Goal: Task Accomplishment & Management: Use online tool/utility

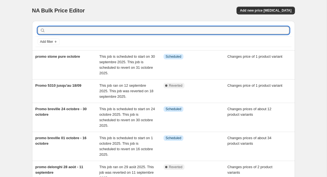
click at [87, 30] on input "text" at bounding box center [167, 31] width 243 height 8
type input "promo miele"
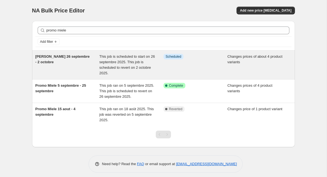
click at [77, 64] on div "[PERSON_NAME] 26 septembre - 2 octobre" at bounding box center [67, 65] width 64 height 22
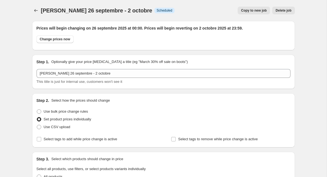
click at [291, 7] on button "Delete job" at bounding box center [283, 11] width 22 height 8
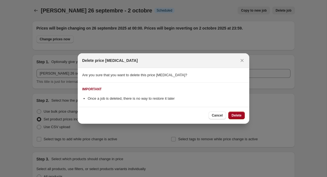
click at [234, 115] on span "Delete" at bounding box center [236, 115] width 10 height 4
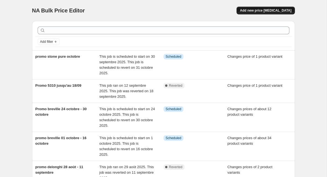
click at [269, 10] on span "Add new price [MEDICAL_DATA]" at bounding box center [265, 10] width 51 height 4
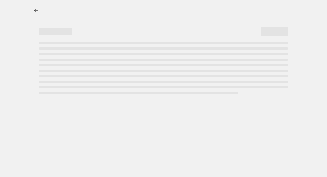
select select "percentage"
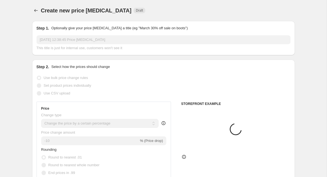
click at [122, 42] on input "[DATE] 12:38:45 Price [MEDICAL_DATA]" at bounding box center [163, 39] width 254 height 9
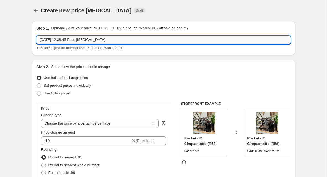
click at [122, 42] on input "[DATE] 12:38:45 Price [MEDICAL_DATA]" at bounding box center [163, 39] width 254 height 9
type input "Promo miele 5310 - 26 septembre - 16 octobre"
click at [88, 84] on span "Set product prices individually" at bounding box center [68, 85] width 48 height 4
click at [37, 84] on input "Set product prices individually" at bounding box center [37, 83] width 0 height 0
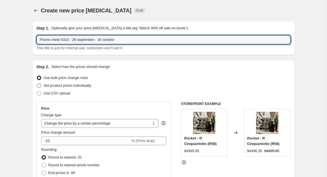
radio input "true"
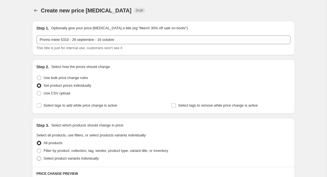
click at [68, 157] on span "Select product variants individually" at bounding box center [71, 158] width 55 height 4
click at [37, 157] on input "Select product variants individually" at bounding box center [37, 156] width 0 height 0
radio input "true"
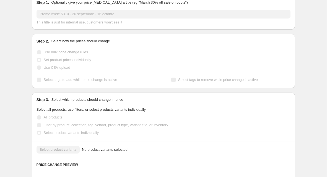
scroll to position [36, 0]
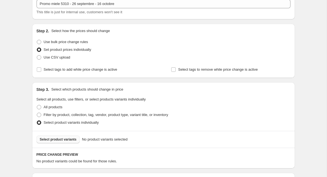
click at [67, 140] on span "Select product variants" at bounding box center [58, 139] width 37 height 4
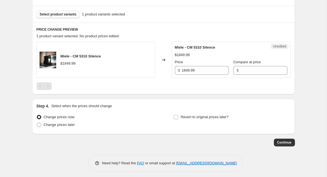
scroll to position [163, 0]
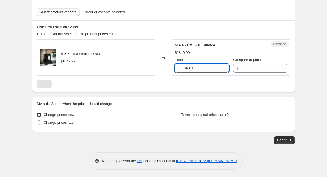
click at [213, 66] on input "1849.99" at bounding box center [205, 68] width 47 height 9
click at [216, 43] on div "Miele - CM 5310 Silence" at bounding box center [220, 46] width 90 height 6
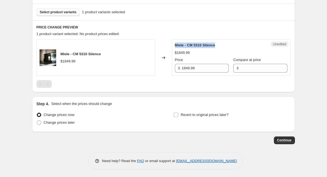
click at [216, 43] on div "Miele - CM 5310 Silence" at bounding box center [220, 46] width 90 height 6
copy span "Miele - CM 5310 Silence"
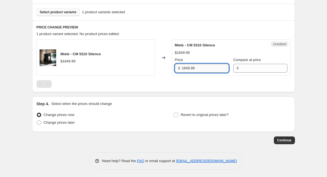
click at [200, 71] on input "1849.99" at bounding box center [205, 68] width 47 height 9
click at [240, 71] on input "Compare at price" at bounding box center [263, 68] width 47 height 9
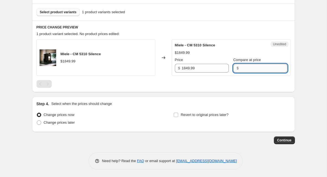
paste input "1849.99"
type input "1849.99"
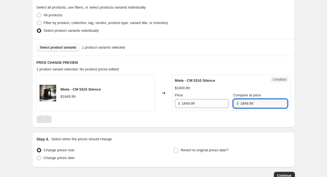
scroll to position [130, 0]
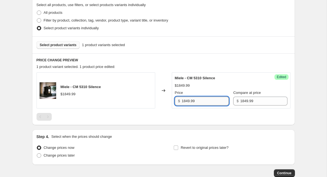
click at [186, 99] on input "1849.99" at bounding box center [205, 101] width 47 height 9
type input "1499.99"
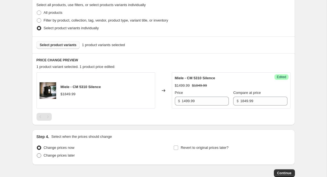
click at [59, 155] on span "Change prices later" at bounding box center [59, 155] width 31 height 4
click at [37, 154] on input "Change prices later" at bounding box center [37, 153] width 0 height 0
radio input "true"
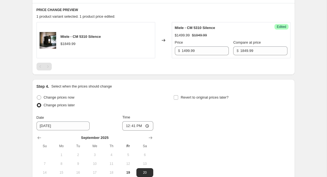
scroll to position [228, 0]
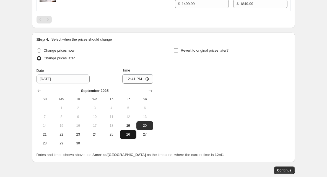
click at [130, 137] on button "26" at bounding box center [128, 134] width 17 height 9
type input "[DATE]"
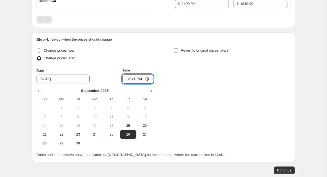
click at [133, 81] on input "12:41" at bounding box center [137, 78] width 31 height 9
type input "00:00"
click at [206, 52] on span "Revert to original prices later?" at bounding box center [204, 50] width 48 height 4
click at [178, 52] on input "Revert to original prices later?" at bounding box center [176, 50] width 4 height 4
checkbox input "true"
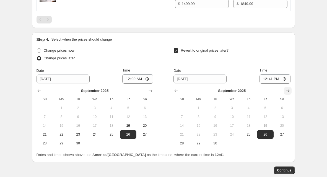
click at [286, 93] on button "Show next month, October 2025" at bounding box center [288, 91] width 8 height 8
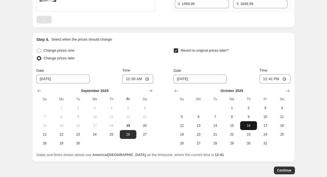
click at [255, 127] on button "16" at bounding box center [248, 125] width 17 height 9
type input "[DATE]"
click at [270, 79] on input "12:41" at bounding box center [274, 78] width 31 height 9
type input "23:59"
click at [288, 174] on button "Continue" at bounding box center [284, 171] width 21 height 8
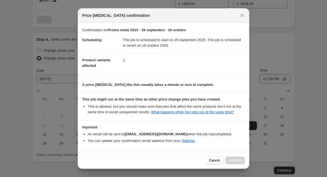
scroll to position [24, 0]
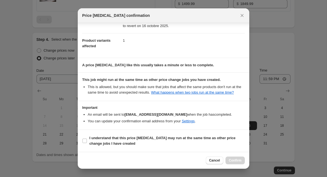
click at [182, 149] on section "I understand that this price [MEDICAL_DATA] may run at the same time as other p…" at bounding box center [163, 141] width 171 height 22
click at [199, 138] on b "I understand that this price [MEDICAL_DATA] may run at the same time as other p…" at bounding box center [162, 141] width 146 height 10
click at [87, 139] on input "I understand that this price [MEDICAL_DATA] may run at the same time as other p…" at bounding box center [84, 141] width 4 height 4
checkbox input "true"
click at [238, 159] on span "Confirm" at bounding box center [235, 160] width 13 height 4
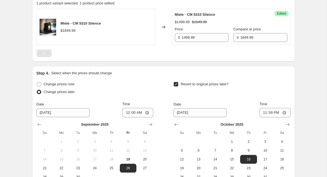
scroll to position [292, 0]
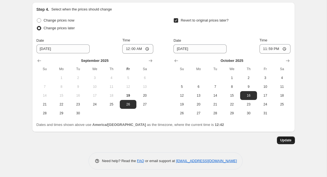
click at [288, 138] on span "Update" at bounding box center [285, 140] width 11 height 4
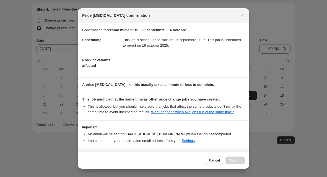
scroll to position [24, 0]
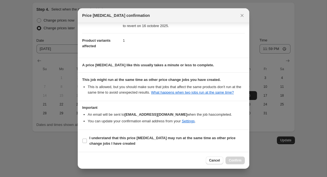
click at [221, 132] on section "I understand that this price [MEDICAL_DATA] may run at the same time as other p…" at bounding box center [163, 141] width 171 height 22
click at [222, 137] on b "I understand that this price [MEDICAL_DATA] may run at the same time as other p…" at bounding box center [162, 141] width 146 height 10
click at [87, 139] on input "I understand that this price [MEDICAL_DATA] may run at the same time as other p…" at bounding box center [84, 141] width 4 height 4
checkbox input "true"
click at [235, 156] on div "Cancel Confirm" at bounding box center [163, 160] width 171 height 17
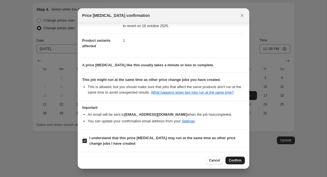
click at [239, 161] on span "Confirm" at bounding box center [235, 160] width 13 height 4
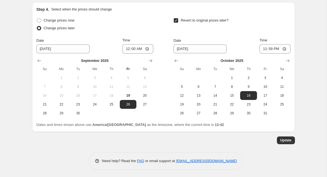
scroll to position [0, 0]
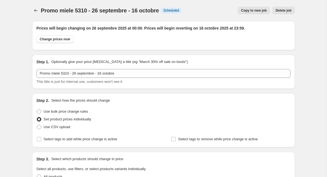
click at [33, 6] on div "Promo miele 5310 - 26 septembre - 16 octobre. This page is ready Promo miele 53…" at bounding box center [163, 10] width 263 height 21
click at [36, 9] on icon "Price change jobs" at bounding box center [36, 11] width 6 height 6
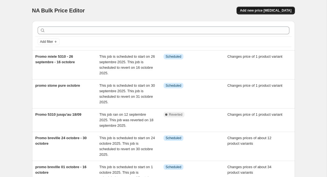
click at [280, 9] on span "Add new price [MEDICAL_DATA]" at bounding box center [265, 10] width 51 height 4
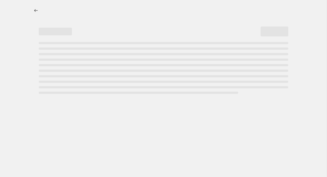
select select "percentage"
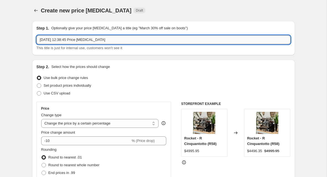
click at [134, 43] on input "[DATE] 12:38:45 Price [MEDICAL_DATA]" at bounding box center [163, 39] width 254 height 9
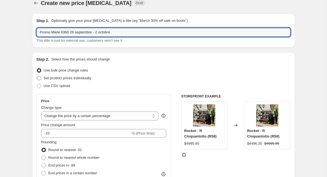
type input "Promo Miele 6360 26 septembre - 2 octobre"
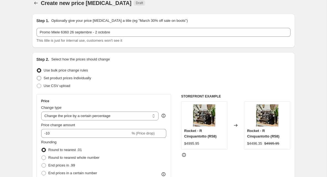
click at [85, 77] on span "Set product prices individually" at bounding box center [68, 78] width 48 height 4
click at [37, 76] on input "Set product prices individually" at bounding box center [37, 76] width 0 height 0
radio input "true"
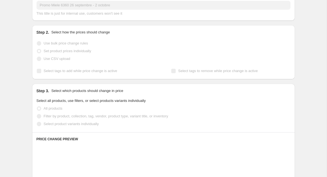
scroll to position [42, 0]
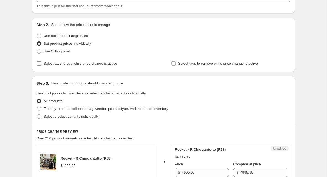
click at [85, 64] on span "Select tags to add while price change is active" at bounding box center [81, 63] width 74 height 4
click at [41, 64] on input "Select tags to add while price change is active" at bounding box center [39, 63] width 4 height 4
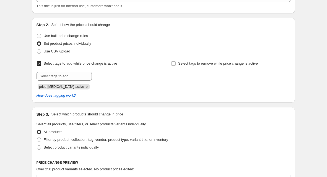
click at [85, 64] on span "Select tags to add while price change is active" at bounding box center [81, 63] width 74 height 4
click at [41, 64] on input "Select tags to add while price change is active" at bounding box center [39, 63] width 4 height 4
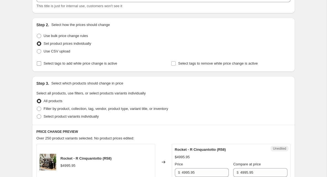
click at [85, 64] on span "Select tags to add while price change is active" at bounding box center [81, 63] width 74 height 4
click at [41, 64] on input "Select tags to add while price change is active" at bounding box center [39, 63] width 4 height 4
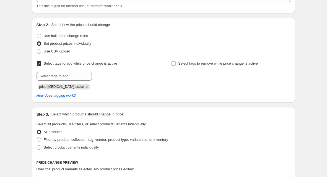
click at [84, 61] on span "Select tags to add while price change is active" at bounding box center [81, 64] width 74 height 6
click at [41, 61] on input "Select tags to add while price change is active" at bounding box center [39, 63] width 4 height 4
checkbox input "false"
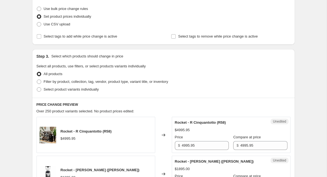
scroll to position [79, 0]
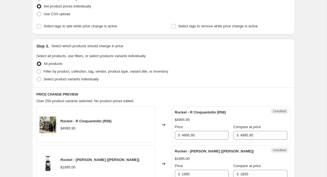
click at [96, 78] on span "Select product variants individually" at bounding box center [71, 79] width 55 height 4
click at [37, 77] on input "Select product variants individually" at bounding box center [37, 77] width 0 height 0
radio input "true"
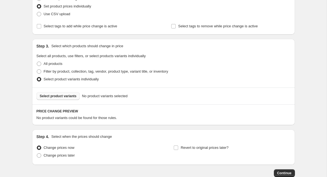
click at [74, 98] on button "Select product variants" at bounding box center [57, 96] width 43 height 8
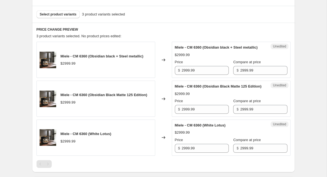
scroll to position [162, 0]
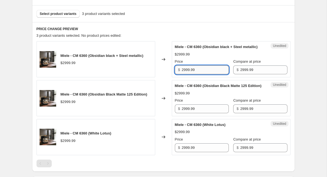
click at [184, 74] on input "2999.99" at bounding box center [205, 70] width 47 height 9
type input "2499.99"
click at [199, 113] on input "2999.99" at bounding box center [205, 108] width 47 height 9
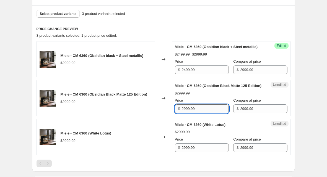
paste input "4"
type input "2499.99"
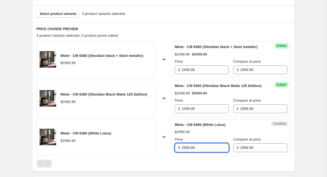
click at [202, 152] on input "2999.99" at bounding box center [205, 147] width 47 height 9
paste input "4"
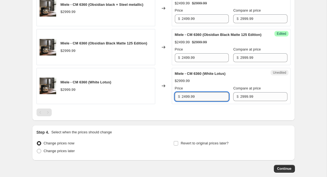
scroll to position [220, 0]
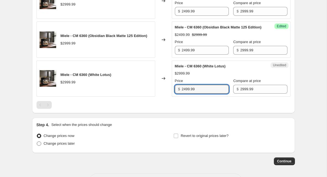
type input "2499.99"
click at [47, 146] on span "Change prices later" at bounding box center [59, 144] width 31 height 4
click at [37, 142] on input "Change prices later" at bounding box center [37, 142] width 0 height 0
radio input "true"
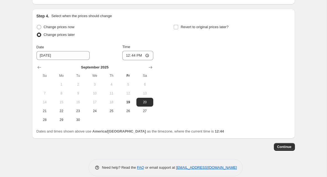
scroll to position [346, 0]
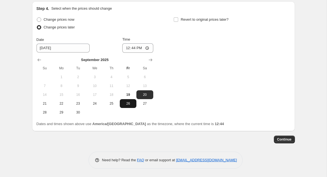
click at [127, 103] on span "26" at bounding box center [128, 103] width 12 height 4
type input "[DATE]"
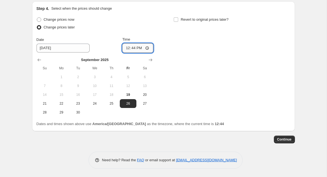
click at [132, 48] on input "12:44" at bounding box center [137, 47] width 31 height 9
type input "00:00"
click at [189, 22] on span "Revert to original prices later?" at bounding box center [204, 19] width 48 height 4
click at [178, 22] on input "Revert to original prices later?" at bounding box center [176, 19] width 4 height 4
checkbox input "true"
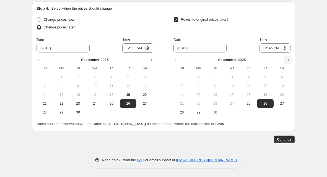
click at [289, 61] on icon "Show next month, October 2025" at bounding box center [288, 60] width 6 height 6
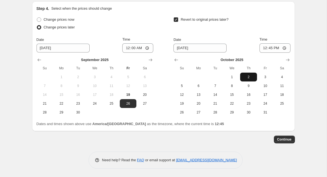
click at [247, 78] on span "2" at bounding box center [248, 77] width 12 height 4
type input "[DATE]"
click at [272, 48] on input "12:45" at bounding box center [274, 47] width 31 height 9
type input "23:59"
click at [288, 142] on span "Continue" at bounding box center [284, 139] width 14 height 4
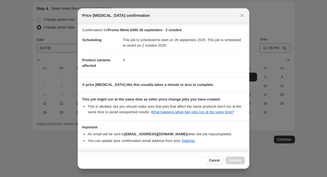
scroll to position [24, 0]
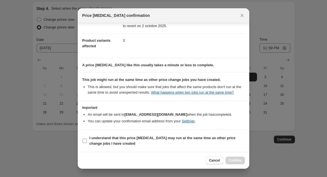
click at [193, 142] on span "I understand that this price [MEDICAL_DATA] may run at the same time as other p…" at bounding box center [166, 140] width 155 height 11
click at [87, 142] on input "I understand that this price [MEDICAL_DATA] may run at the same time as other p…" at bounding box center [84, 141] width 4 height 4
checkbox input "true"
click at [231, 159] on span "Confirm" at bounding box center [235, 160] width 13 height 4
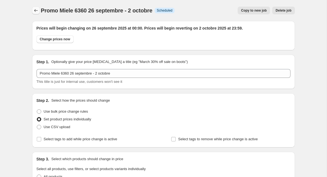
click at [38, 11] on icon "Price change jobs" at bounding box center [36, 11] width 6 height 6
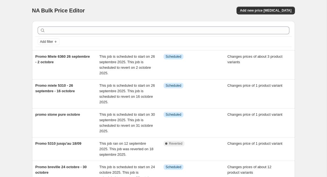
click at [248, 14] on div "Add new price [MEDICAL_DATA]" at bounding box center [265, 11] width 58 height 8
click at [259, 12] on span "Add new price [MEDICAL_DATA]" at bounding box center [265, 10] width 51 height 4
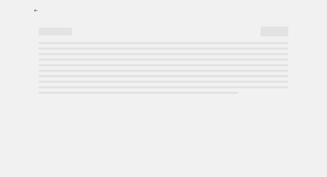
select select "percentage"
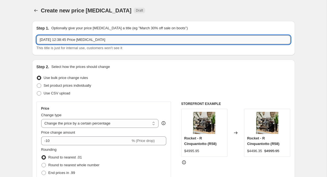
click at [114, 38] on input "[DATE] 12:38:45 Price [MEDICAL_DATA]" at bounding box center [163, 39] width 254 height 9
type input "promo miele 6160 - 1 octobre - 16 octobre"
drag, startPoint x: 68, startPoint y: 89, endPoint x: 71, endPoint y: 83, distance: 6.9
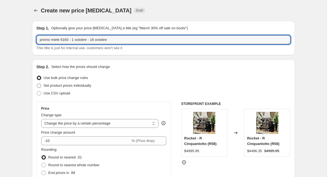
click at [68, 89] on label "Set product prices individually" at bounding box center [63, 86] width 55 height 8
click at [37, 84] on input "Set product prices individually" at bounding box center [37, 83] width 0 height 0
radio input "true"
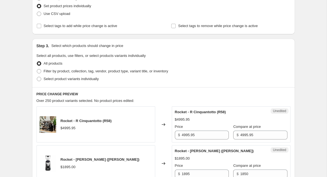
scroll to position [81, 0]
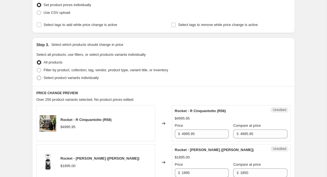
click at [75, 79] on span "Select product variants individually" at bounding box center [71, 78] width 55 height 4
click at [37, 76] on input "Select product variants individually" at bounding box center [37, 76] width 0 height 0
radio input "true"
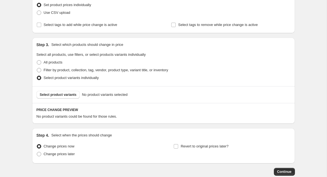
click at [69, 102] on div "Select product variants No product variants selected" at bounding box center [163, 94] width 263 height 17
click at [69, 91] on button "Select product variants" at bounding box center [57, 95] width 43 height 8
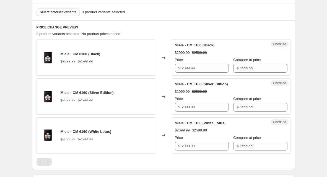
scroll to position [155, 0]
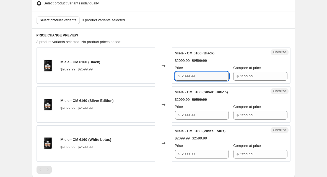
click at [187, 76] on input "2099.99" at bounding box center [205, 76] width 47 height 9
type input "2049.99"
click at [189, 114] on input "2099.99" at bounding box center [205, 115] width 47 height 9
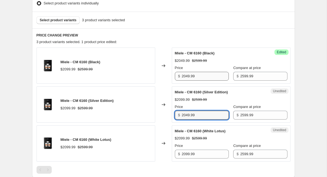
type input "2049.99"
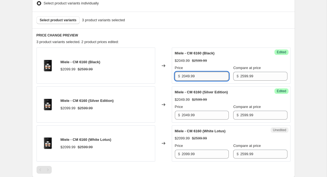
click at [202, 76] on input "2049.99" at bounding box center [205, 76] width 47 height 9
click at [206, 115] on input "2049.99" at bounding box center [205, 115] width 47 height 9
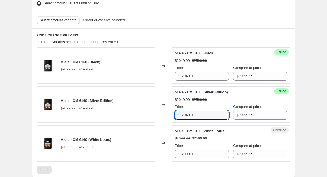
click at [209, 146] on div "Price" at bounding box center [202, 146] width 54 height 6
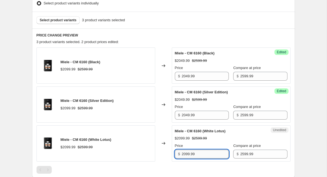
click at [209, 155] on input "2099.99" at bounding box center [205, 154] width 47 height 9
paste input "4"
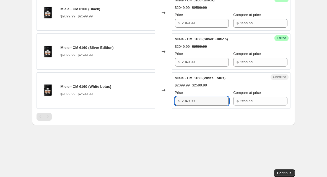
scroll to position [208, 0]
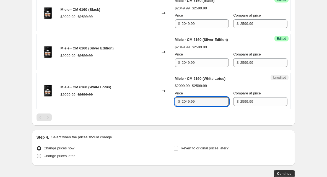
type input "2049.99"
click at [69, 154] on span "Change prices later" at bounding box center [59, 156] width 31 height 4
click at [37, 154] on input "Change prices later" at bounding box center [37, 154] width 0 height 0
radio input "true"
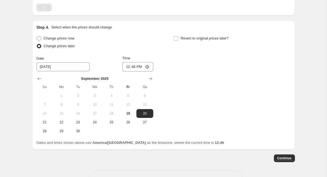
scroll to position [335, 0]
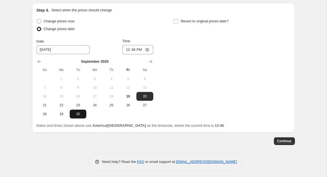
click at [78, 115] on button "30" at bounding box center [78, 114] width 17 height 9
type input "[DATE]"
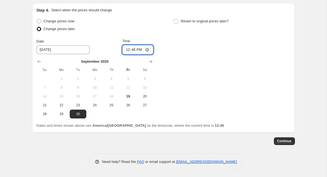
click at [135, 48] on input "12:46" at bounding box center [137, 49] width 31 height 9
type input "23:59"
click at [183, 22] on span "Revert to original prices later?" at bounding box center [204, 21] width 48 height 4
click at [178, 22] on input "Revert to original prices later?" at bounding box center [176, 21] width 4 height 4
checkbox input "true"
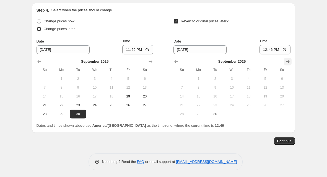
click at [285, 59] on icon "Show next month, October 2025" at bounding box center [288, 62] width 6 height 6
click at [254, 95] on span "16" at bounding box center [248, 96] width 12 height 4
type input "[DATE]"
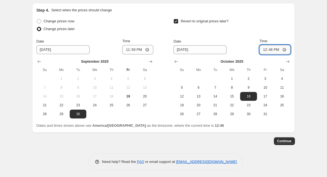
click at [272, 49] on input "12:46" at bounding box center [274, 49] width 31 height 9
type input "23:59"
click at [290, 140] on span "Continue" at bounding box center [284, 141] width 14 height 4
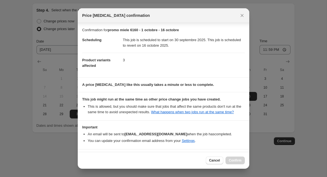
scroll to position [24, 0]
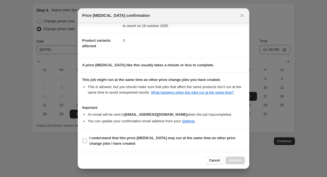
click at [164, 143] on span "I understand that this price [MEDICAL_DATA] may run at the same time as other p…" at bounding box center [166, 140] width 155 height 11
click at [87, 143] on input "I understand that this price [MEDICAL_DATA] may run at the same time as other p…" at bounding box center [84, 141] width 4 height 4
checkbox input "true"
click at [237, 158] on button "Confirm" at bounding box center [234, 161] width 19 height 8
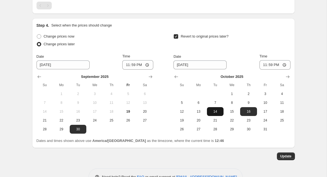
scroll to position [369, 0]
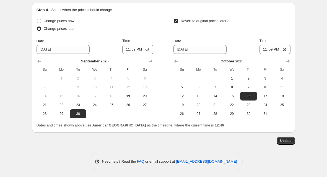
click at [291, 139] on span "Update" at bounding box center [285, 141] width 11 height 4
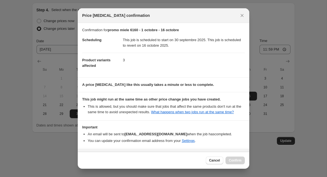
scroll to position [24, 0]
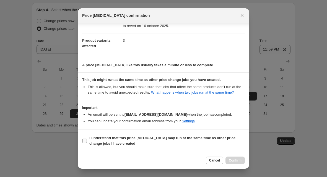
click at [176, 145] on span "I understand that this price [MEDICAL_DATA] may run at the same time as other p…" at bounding box center [166, 140] width 155 height 11
click at [87, 143] on input "I understand that this price [MEDICAL_DATA] may run at the same time as other p…" at bounding box center [84, 141] width 4 height 4
checkbox input "true"
click at [236, 159] on span "Confirm" at bounding box center [235, 160] width 13 height 4
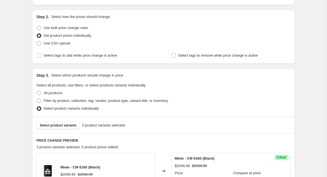
scroll to position [0, 0]
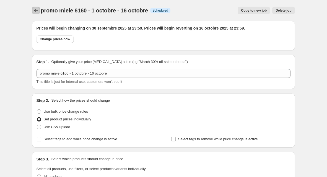
click at [38, 12] on icon "Price change jobs" at bounding box center [36, 11] width 6 height 6
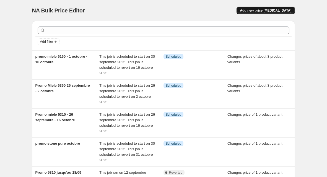
click at [253, 13] on button "Add new price [MEDICAL_DATA]" at bounding box center [265, 11] width 58 height 8
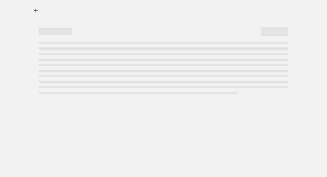
select select "percentage"
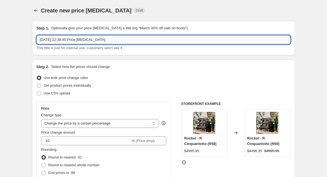
click at [111, 43] on input "[DATE] 12:38:45 Price [MEDICAL_DATA]" at bounding box center [163, 39] width 254 height 9
type input "promo miele 6360 - 24 octobre - 13 novembre"
click at [63, 83] on span "Set product prices individually" at bounding box center [68, 85] width 48 height 4
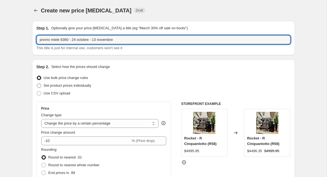
click at [37, 83] on input "Set product prices individually" at bounding box center [37, 83] width 0 height 0
radio input "true"
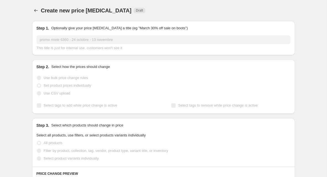
scroll to position [40, 0]
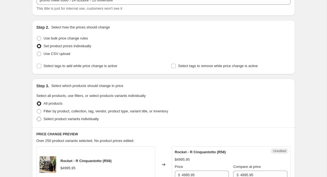
click at [66, 117] on span "Select product variants individually" at bounding box center [71, 119] width 55 height 4
click at [37, 117] on input "Select product variants individually" at bounding box center [37, 117] width 0 height 0
radio input "true"
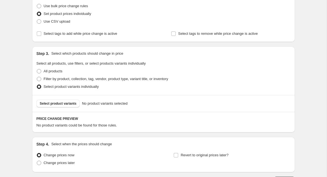
scroll to position [71, 0]
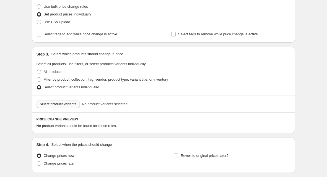
click at [68, 101] on button "Select product variants" at bounding box center [57, 104] width 43 height 8
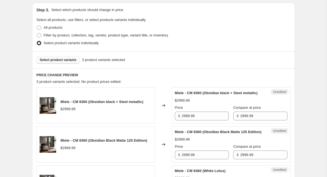
scroll to position [135, 0]
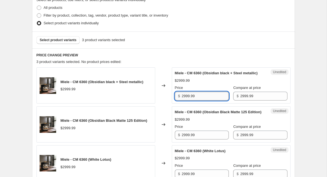
click at [185, 100] on input "2999.99" at bounding box center [205, 96] width 47 height 9
type input "2399.99"
click at [205, 140] on input "2999.99" at bounding box center [205, 135] width 47 height 9
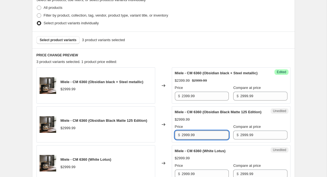
paste input "3"
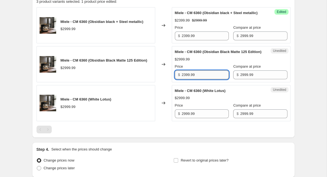
scroll to position [197, 0]
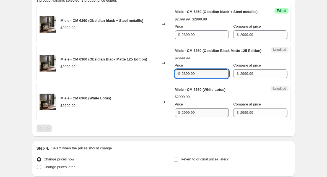
type input "2399.99"
click at [205, 117] on input "2999.99" at bounding box center [205, 112] width 47 height 9
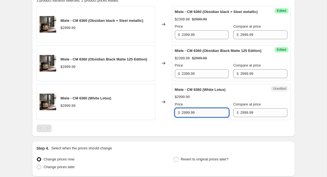
paste input "3"
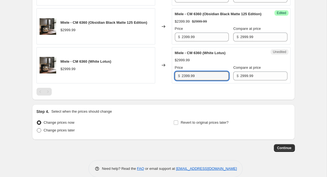
type input "2399.99"
click at [70, 132] on span "Change prices later" at bounding box center [59, 130] width 31 height 4
click at [37, 129] on input "Change prices later" at bounding box center [37, 128] width 0 height 0
radio input "true"
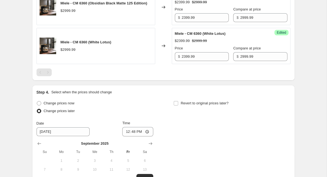
scroll to position [252, 0]
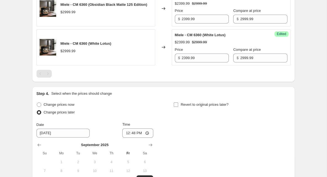
click at [180, 109] on label "Revert to original prices later?" at bounding box center [200, 105] width 55 height 8
click at [178, 107] on input "Revert to original prices later?" at bounding box center [176, 105] width 4 height 4
checkbox input "true"
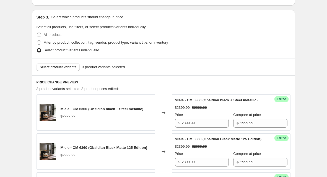
scroll to position [346, 0]
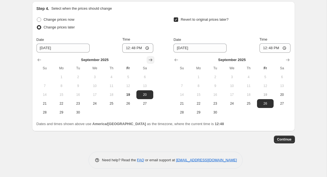
click at [148, 62] on icon "Show next month, October 2025" at bounding box center [151, 60] width 6 height 6
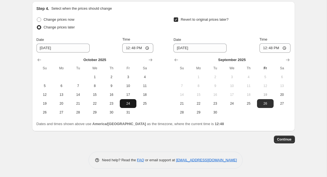
click at [126, 101] on button "24" at bounding box center [128, 103] width 17 height 9
type input "[DATE]"
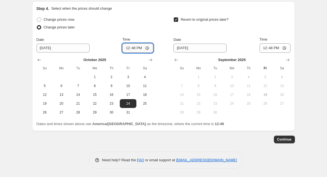
click at [134, 49] on input "12:48" at bounding box center [137, 47] width 31 height 9
type input "00:00"
click at [290, 56] on div "[DATE] Su Mo Tu We Th Fr Sa 1 2 3 4 5 6 7 8 9 10 11 12 13 14 15 16 17 18 19 20 …" at bounding box center [229, 85] width 121 height 64
click at [289, 62] on icon "Show next month, October 2025" at bounding box center [288, 60] width 6 height 6
click at [287, 59] on icon "Show next month, November 2025" at bounding box center [288, 60] width 6 height 6
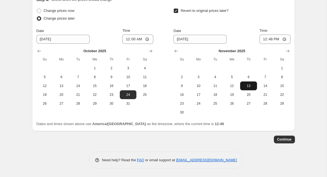
click at [247, 88] on span "13" at bounding box center [248, 86] width 12 height 4
type input "[DATE]"
click at [272, 44] on input "12:48" at bounding box center [274, 39] width 31 height 9
type input "23:59"
click at [281, 142] on span "Continue" at bounding box center [284, 139] width 14 height 4
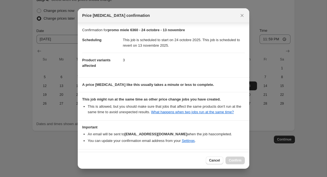
scroll to position [24, 0]
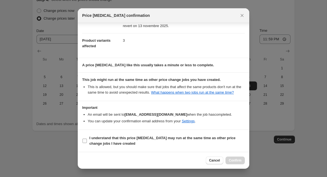
click at [192, 140] on b "I understand that this price [MEDICAL_DATA] may run at the same time as other p…" at bounding box center [162, 141] width 146 height 10
click at [87, 140] on input "I understand that this price [MEDICAL_DATA] may run at the same time as other p…" at bounding box center [84, 141] width 4 height 4
checkbox input "true"
click at [230, 164] on button "Confirm" at bounding box center [234, 161] width 19 height 8
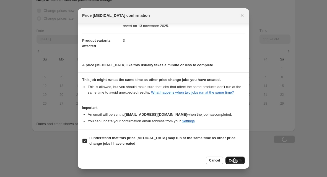
type input "promo miele 6360 - 24 octobre - 13 novembre"
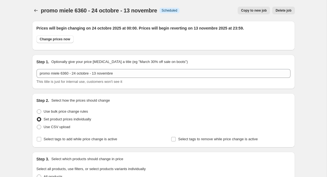
click at [38, 10] on icon "Price change jobs" at bounding box center [36, 11] width 6 height 6
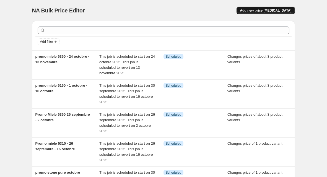
click at [275, 14] on button "Add new price [MEDICAL_DATA]" at bounding box center [265, 11] width 58 height 8
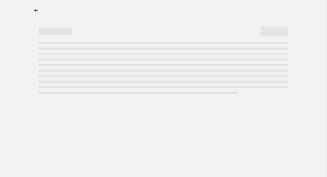
select select "percentage"
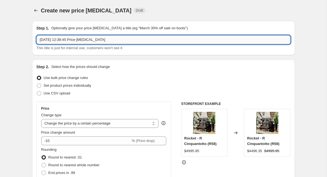
click at [165, 38] on input "[DATE] 12:38:45 Price [MEDICAL_DATA]" at bounding box center [163, 39] width 254 height 9
click at [91, 42] on input "promo miele 6160 + 5310 - 14 ovembre -" at bounding box center [163, 39] width 254 height 9
click at [146, 39] on input "promo miele 6160 + 5310 - 14 novembre -" at bounding box center [163, 39] width 254 height 9
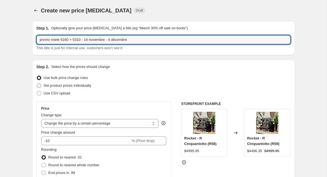
type input "promo miele 6160 + 5310 - 14 novembre - 4 décembre"
click at [82, 84] on span "Set product prices individually" at bounding box center [68, 85] width 48 height 4
click at [37, 84] on input "Set product prices individually" at bounding box center [37, 83] width 0 height 0
radio input "true"
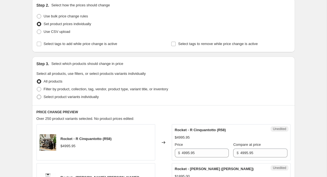
click at [69, 97] on span "Select product variants individually" at bounding box center [71, 97] width 55 height 4
click at [37, 95] on input "Select product variants individually" at bounding box center [37, 95] width 0 height 0
radio input "true"
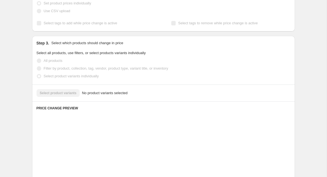
scroll to position [88, 0]
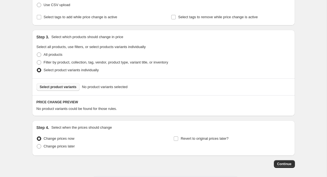
click at [72, 86] on span "Select product variants" at bounding box center [58, 87] width 37 height 4
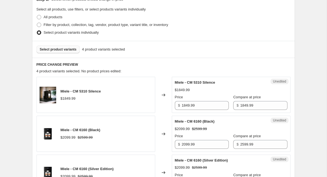
scroll to position [127, 0]
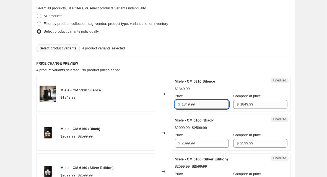
click at [208, 107] on input "1849.99" at bounding box center [205, 104] width 47 height 9
type input "1449.99"
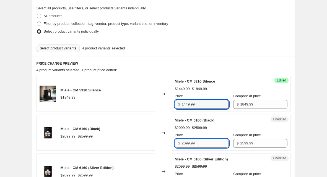
click at [189, 143] on input "2099.99" at bounding box center [205, 143] width 47 height 9
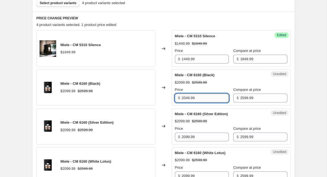
scroll to position [174, 0]
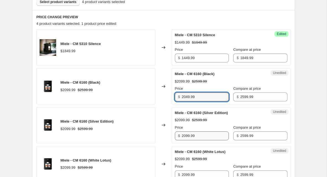
type input "2049.99"
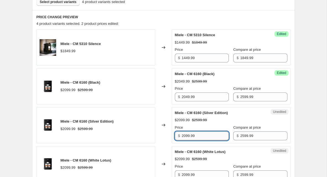
click at [189, 136] on input "2099.99" at bounding box center [205, 136] width 47 height 9
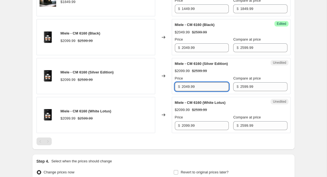
scroll to position [230, 0]
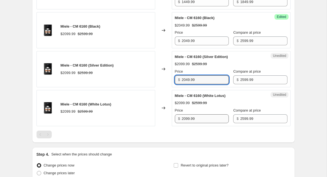
type input "2049.99"
click at [188, 120] on input "2099.99" at bounding box center [205, 118] width 47 height 9
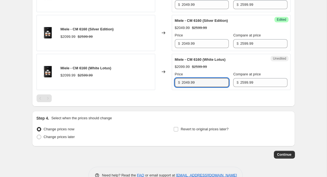
type input "2049.99"
click at [184, 128] on span "Revert to original prices later?" at bounding box center [204, 129] width 48 height 4
click at [178, 128] on input "Revert to original prices later?" at bounding box center [176, 129] width 4 height 4
checkbox input "true"
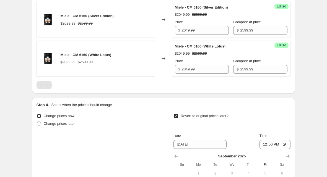
scroll to position [285, 0]
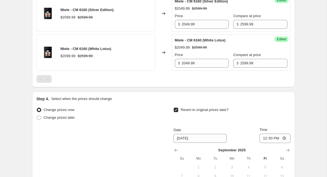
click at [78, 116] on div "Change prices later" at bounding box center [94, 118] width 117 height 8
click at [73, 116] on span "Change prices later" at bounding box center [59, 118] width 31 height 4
click at [37, 116] on input "Change prices later" at bounding box center [37, 116] width 0 height 0
radio input "true"
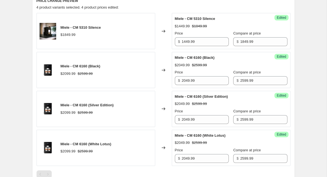
scroll to position [374, 0]
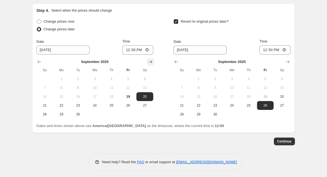
click at [148, 63] on button "Show next month, October 2025" at bounding box center [150, 62] width 8 height 8
click at [148, 63] on button "Show next month, November 2025" at bounding box center [150, 62] width 8 height 8
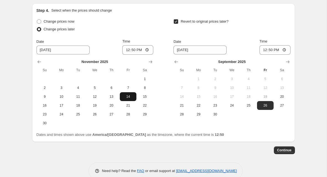
click at [130, 95] on span "14" at bounding box center [128, 97] width 12 height 4
type input "[DATE]"
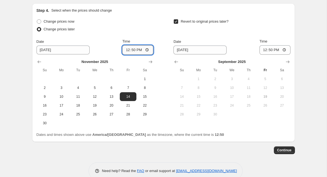
click at [134, 53] on input "12:50" at bounding box center [137, 49] width 31 height 9
type input "00:00"
click at [286, 55] on div "[DATE] Su Mo Tu We Th Fr Sa 1 2 3 4 5 6 7 8 9 10 11 12 13 14 15 16 17 18 19 20 …" at bounding box center [229, 87] width 121 height 64
click at [286, 59] on icon "Show next month, October 2025" at bounding box center [288, 62] width 6 height 6
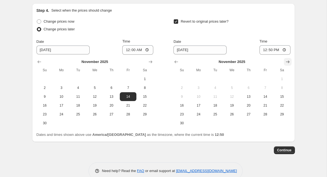
click at [286, 59] on icon "Show next month, December 2025" at bounding box center [288, 62] width 6 height 6
click at [253, 77] on span "4" at bounding box center [248, 79] width 12 height 4
type input "[DATE]"
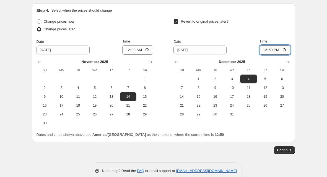
click at [271, 46] on input "12:50" at bounding box center [274, 49] width 31 height 9
type input "23:59"
click at [276, 148] on button "Continue" at bounding box center [284, 150] width 21 height 8
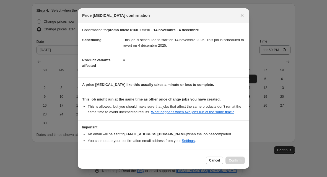
scroll to position [24, 0]
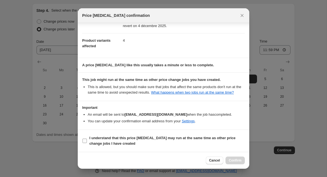
click at [156, 138] on b "I understand that this price [MEDICAL_DATA] may run at the same time as other p…" at bounding box center [162, 141] width 146 height 10
click at [87, 139] on input "I understand that this price [MEDICAL_DATA] may run at the same time as other p…" at bounding box center [84, 141] width 4 height 4
checkbox input "true"
click at [232, 159] on span "Confirm" at bounding box center [235, 160] width 13 height 4
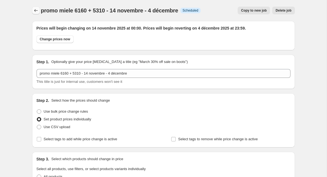
click at [34, 7] on button "Price change jobs" at bounding box center [36, 11] width 8 height 8
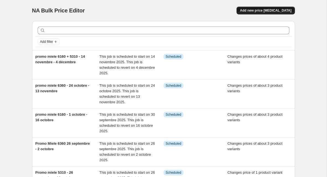
click at [278, 14] on button "Add new price [MEDICAL_DATA]" at bounding box center [265, 11] width 58 height 8
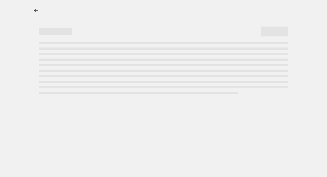
select select "percentage"
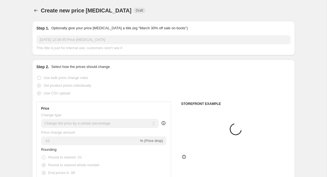
click at [130, 32] on div "Step 1. Optionally give your price [MEDICAL_DATA] a title (eg "March 30% off sa…" at bounding box center [163, 37] width 254 height 25
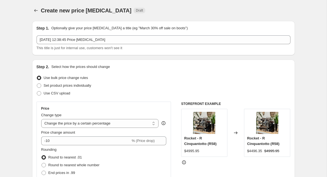
click at [130, 48] on div "This title is just for internal use, customers won't see it" at bounding box center [163, 48] width 254 height 6
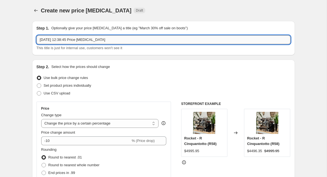
click at [131, 41] on input "[DATE] 12:38:45 Price [MEDICAL_DATA]" at bounding box center [163, 39] width 254 height 9
type input "promo miele 6360 - 21 novembre - 11 décembre"
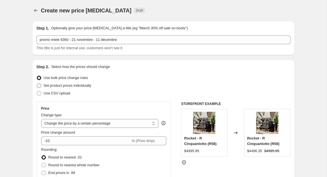
click at [76, 84] on span "Set product prices individually" at bounding box center [68, 85] width 48 height 4
click at [37, 84] on input "Set product prices individually" at bounding box center [37, 83] width 0 height 0
radio input "true"
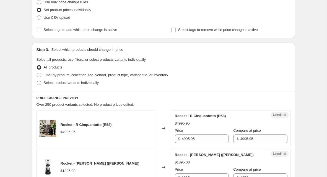
click at [73, 84] on span "Select product variants individually" at bounding box center [71, 83] width 55 height 4
click at [37, 81] on input "Select product variants individually" at bounding box center [37, 81] width 0 height 0
radio input "true"
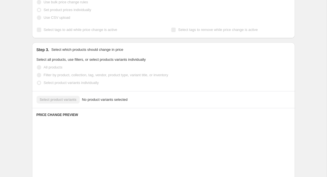
scroll to position [112, 0]
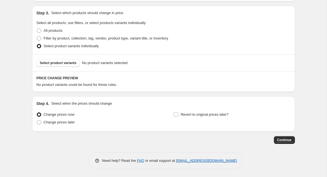
click at [71, 67] on div "Select product variants No product variants selected" at bounding box center [163, 62] width 263 height 17
click at [72, 62] on span "Select product variants" at bounding box center [58, 63] width 37 height 4
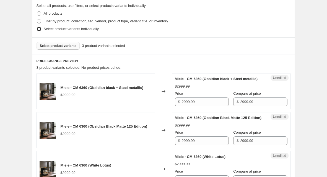
scroll to position [130, 0]
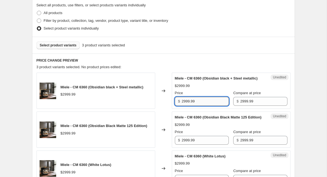
click at [187, 106] on input "2999.99" at bounding box center [205, 101] width 47 height 9
click at [185, 106] on input "2999.99" at bounding box center [205, 101] width 47 height 9
type input "2399.99"
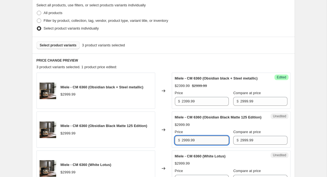
click at [190, 145] on input "2999.99" at bounding box center [205, 140] width 47 height 9
paste input "3"
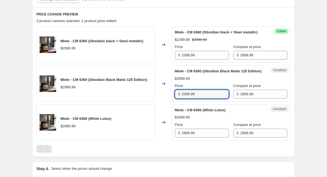
type input "2399.99"
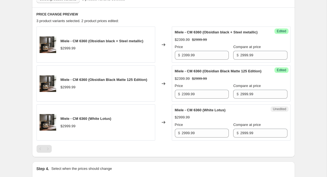
click at [197, 128] on div "Price" at bounding box center [202, 125] width 54 height 6
click at [197, 138] on input "2999.99" at bounding box center [205, 133] width 47 height 9
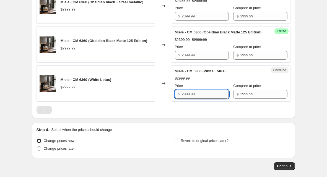
scroll to position [252, 0]
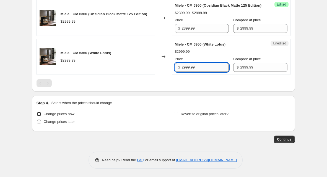
paste input "3"
type input "2399.99"
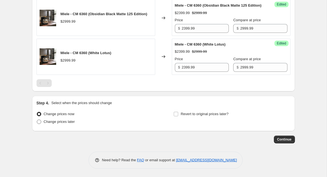
click at [56, 121] on span "Change prices later" at bounding box center [59, 122] width 31 height 4
click at [37, 120] on input "Change prices later" at bounding box center [37, 120] width 0 height 0
radio input "true"
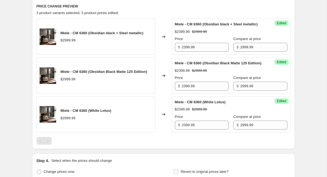
scroll to position [346, 0]
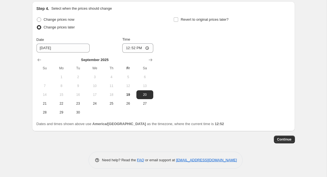
click at [153, 55] on div "Change prices now Change prices later Date [DATE] Time 12:52 [DATE] Su Mo Tu We…" at bounding box center [163, 66] width 254 height 101
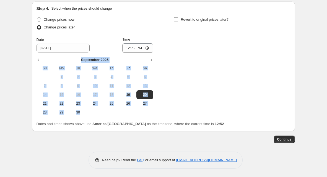
click at [153, 55] on div "Change prices now Change prices later Date [DATE] Time 12:52 [DATE] Su Mo Tu We…" at bounding box center [163, 66] width 254 height 101
click at [153, 61] on button "Show next month, October 2025" at bounding box center [150, 60] width 8 height 8
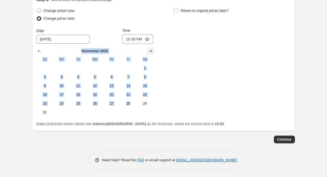
click at [153, 55] on button "Show next month, December 2025" at bounding box center [150, 51] width 8 height 8
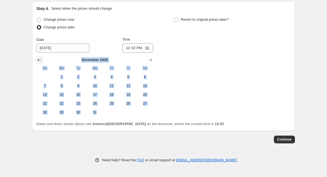
click at [41, 61] on icon "Show previous month, November 2025" at bounding box center [39, 60] width 6 height 6
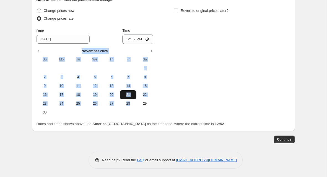
click at [136, 99] on button "21" at bounding box center [128, 94] width 17 height 9
type input "[DATE]"
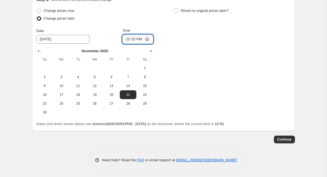
click at [130, 44] on input "12:52" at bounding box center [137, 39] width 31 height 9
type input "00:00"
click at [205, 15] on label "Revert to original prices later?" at bounding box center [200, 11] width 55 height 8
click at [178, 13] on input "Revert to original prices later?" at bounding box center [176, 11] width 4 height 4
checkbox input "true"
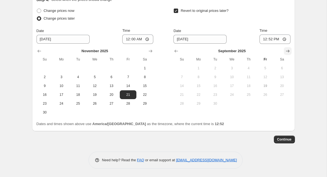
click at [285, 54] on icon "Show next month, October 2025" at bounding box center [288, 51] width 6 height 6
click at [285, 54] on icon "Show next month, November 2025" at bounding box center [288, 51] width 6 height 6
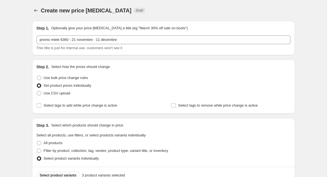
scroll to position [355, 0]
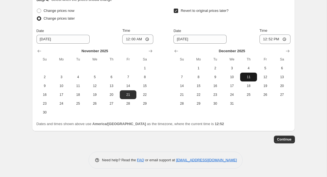
click at [252, 77] on span "11" at bounding box center [248, 77] width 12 height 4
type input "[DATE]"
click at [270, 38] on input "12:52" at bounding box center [274, 39] width 31 height 9
type input "23:59"
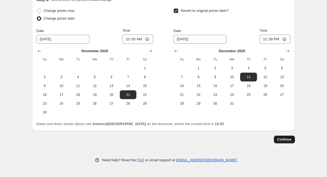
click at [283, 138] on span "Continue" at bounding box center [284, 139] width 14 height 4
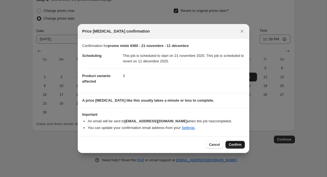
click at [238, 146] on span "Confirm" at bounding box center [235, 145] width 13 height 4
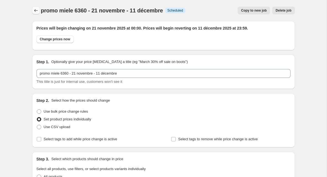
click at [38, 10] on icon "Price change jobs" at bounding box center [36, 11] width 6 height 6
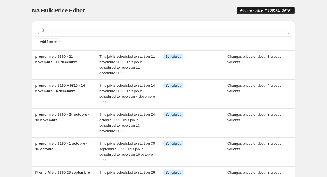
click at [268, 7] on button "Add new price [MEDICAL_DATA]" at bounding box center [265, 11] width 58 height 8
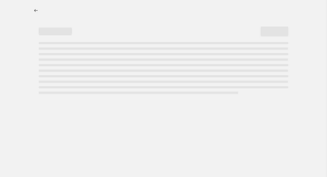
select select "percentage"
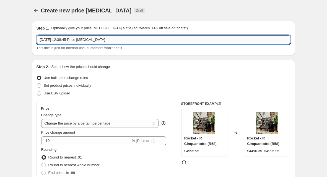
click at [122, 38] on input "[DATE] 12:38:45 Price [MEDICAL_DATA]" at bounding box center [163, 39] width 254 height 9
type input "Promo miele 7750 - 31 octobre - 20 novembre"
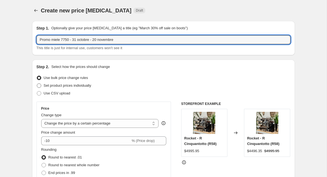
click at [72, 88] on span "Set product prices individually" at bounding box center [68, 86] width 48 height 6
click at [37, 84] on input "Set product prices individually" at bounding box center [37, 83] width 0 height 0
radio input "true"
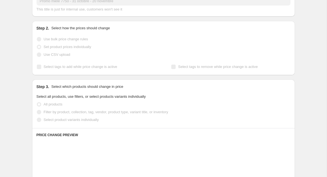
scroll to position [39, 0]
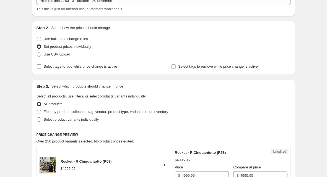
click at [60, 120] on span "Select product variants individually" at bounding box center [71, 119] width 55 height 4
click at [37, 118] on input "Select product variants individually" at bounding box center [37, 117] width 0 height 0
radio input "true"
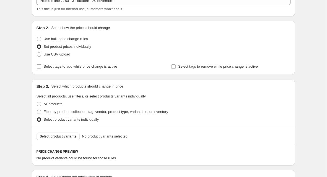
click at [73, 140] on div "Select product variants No product variants selected" at bounding box center [163, 136] width 263 height 17
click at [74, 138] on span "Select product variants" at bounding box center [58, 136] width 37 height 4
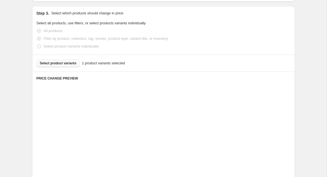
scroll to position [163, 0]
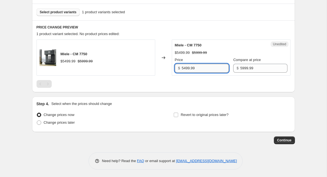
click at [187, 69] on input "5499.99" at bounding box center [205, 68] width 47 height 9
type input "5399.99"
click at [58, 127] on div "Step 4. Select when the prices should change Change prices now Change prices la…" at bounding box center [163, 114] width 263 height 35
click at [59, 122] on span "Change prices later" at bounding box center [59, 123] width 31 height 4
click at [37, 121] on input "Change prices later" at bounding box center [37, 121] width 0 height 0
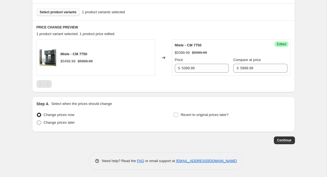
radio input "true"
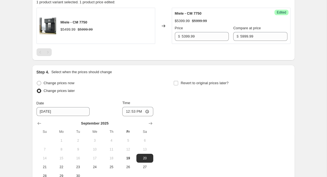
scroll to position [0, 0]
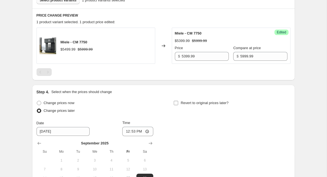
click at [202, 103] on span "Revert to original prices later?" at bounding box center [204, 103] width 48 height 4
click at [178, 103] on input "Revert to original prices later?" at bounding box center [176, 103] width 4 height 4
checkbox input "true"
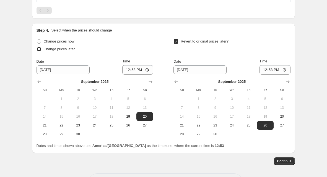
scroll to position [258, 0]
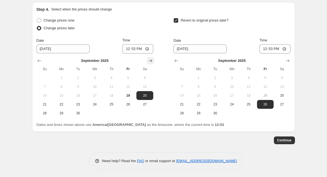
click at [152, 62] on icon "Show next month, October 2025" at bounding box center [151, 61] width 6 height 6
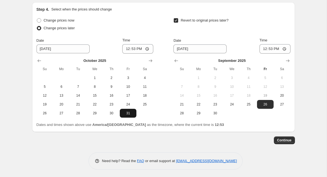
click at [130, 111] on span "31" at bounding box center [128, 113] width 12 height 4
type input "[DATE]"
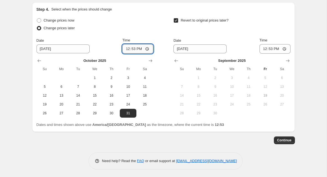
click at [130, 52] on input "12:53" at bounding box center [137, 48] width 31 height 9
type input "00:00"
click at [288, 65] on th "Sa" at bounding box center [281, 69] width 17 height 9
click at [288, 61] on icon "Show next month, October 2025" at bounding box center [288, 60] width 4 height 3
click at [288, 61] on icon "Show next month, November 2025" at bounding box center [288, 60] width 4 height 3
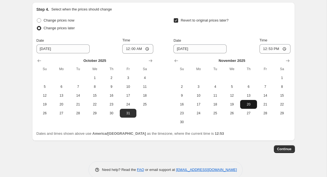
click at [252, 103] on span "20" at bounding box center [248, 104] width 12 height 4
type input "[DATE]"
click at [271, 46] on input "12:53" at bounding box center [274, 48] width 31 height 9
type input "23:59"
click at [285, 150] on span "Continue" at bounding box center [284, 149] width 14 height 4
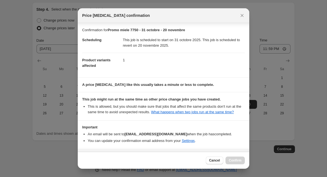
scroll to position [24, 0]
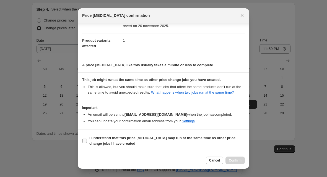
click at [159, 143] on span "I understand that this price [MEDICAL_DATA] may run at the same time as other p…" at bounding box center [166, 140] width 155 height 11
click at [87, 143] on input "I understand that this price [MEDICAL_DATA] may run at the same time as other p…" at bounding box center [84, 141] width 4 height 4
checkbox input "true"
click at [233, 160] on span "Confirm" at bounding box center [235, 160] width 13 height 4
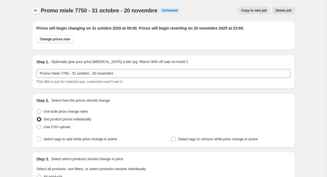
click at [35, 11] on icon "Price change jobs" at bounding box center [36, 10] width 4 height 3
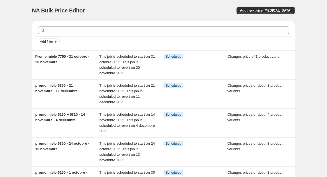
click at [270, 15] on div "NA Bulk Price Editor. This page is ready NA Bulk Price Editor Add new price [ME…" at bounding box center [163, 10] width 263 height 21
click at [271, 11] on span "Add new price [MEDICAL_DATA]" at bounding box center [265, 10] width 51 height 4
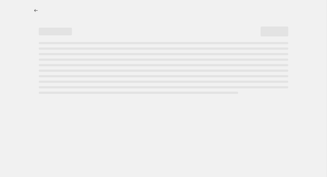
select select "percentage"
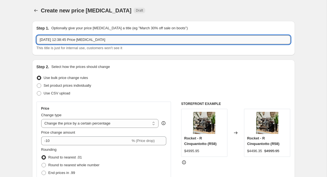
click at [118, 42] on input "[DATE] 12:38:45 Price [MEDICAL_DATA]" at bounding box center [163, 39] width 254 height 9
drag, startPoint x: 83, startPoint y: 40, endPoint x: 117, endPoint y: 40, distance: 34.0
click at [117, 40] on input "promo miele 5310 + 6160 + 7750" at bounding box center [163, 39] width 254 height 9
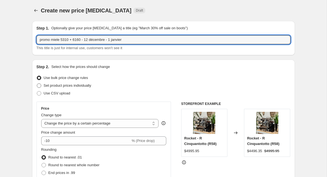
type input "promo miele 5310 + 6160 - 12 décembre - 1 janvier"
click at [89, 84] on span "Set product prices individually" at bounding box center [68, 85] width 48 height 4
click at [37, 84] on input "Set product prices individually" at bounding box center [37, 83] width 0 height 0
radio input "true"
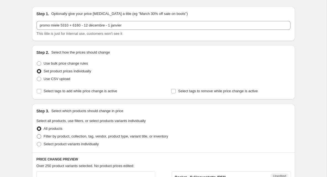
scroll to position [16, 0]
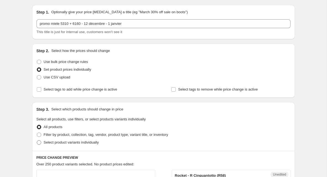
click at [64, 142] on span "Select product variants individually" at bounding box center [71, 142] width 55 height 4
click at [37, 141] on input "Select product variants individually" at bounding box center [37, 140] width 0 height 0
radio input "true"
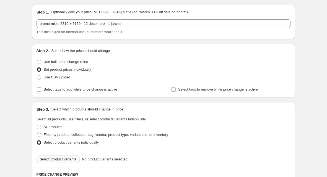
click at [64, 157] on span "Select product variants" at bounding box center [58, 159] width 37 height 4
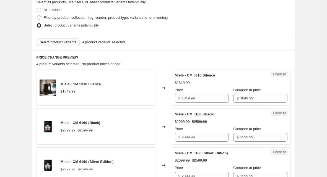
scroll to position [137, 0]
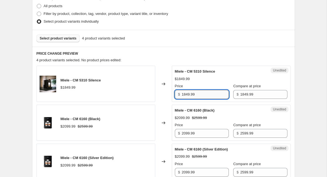
click at [186, 92] on input "1849.99" at bounding box center [205, 94] width 47 height 9
type input "1449.99"
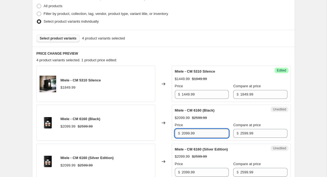
click at [188, 132] on input "2099.99" at bounding box center [205, 133] width 47 height 9
type input "2049.99"
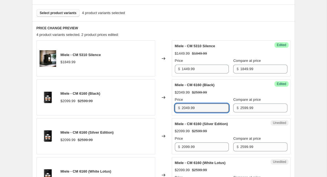
scroll to position [167, 0]
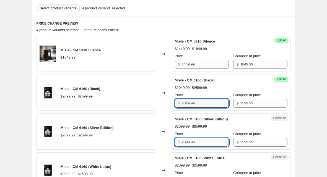
click at [188, 143] on input "2099.99" at bounding box center [205, 142] width 47 height 9
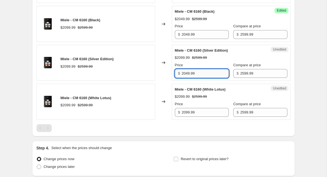
scroll to position [236, 0]
type input "2049.99"
click at [189, 113] on input "2099.99" at bounding box center [205, 112] width 47 height 9
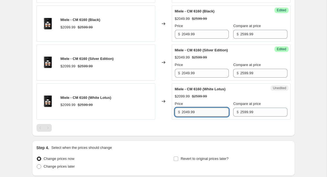
scroll to position [279, 0]
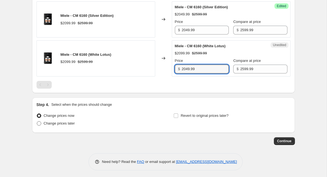
type input "2049.99"
click at [62, 121] on span "Change prices later" at bounding box center [59, 123] width 31 height 4
click at [37, 121] on input "Change prices later" at bounding box center [37, 121] width 0 height 0
radio input "true"
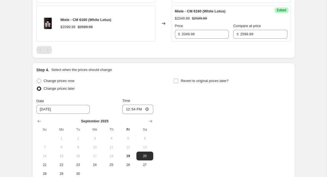
scroll to position [374, 0]
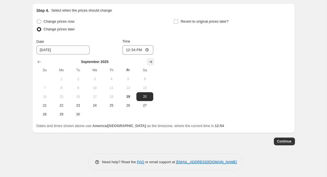
click at [153, 61] on icon "Show next month, October 2025" at bounding box center [151, 62] width 6 height 6
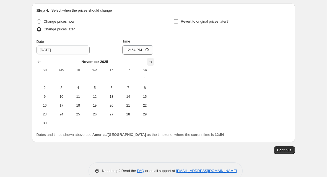
click at [153, 61] on icon "Show next month, December 2025" at bounding box center [151, 62] width 6 height 6
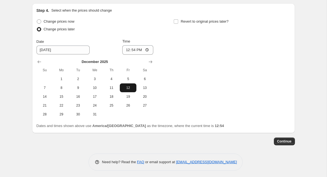
click at [129, 87] on span "12" at bounding box center [128, 88] width 12 height 4
type input "[DATE]"
click at [134, 49] on input "12:54" at bounding box center [137, 49] width 31 height 9
type input "00:00"
click at [188, 23] on label "Revert to original prices later?" at bounding box center [200, 22] width 55 height 8
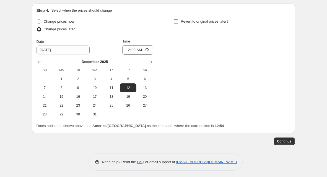
click at [178, 23] on input "Revert to original prices later?" at bounding box center [176, 21] width 4 height 4
checkbox input "true"
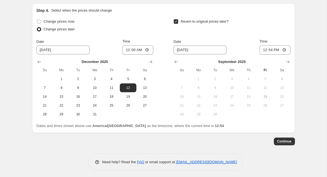
click at [293, 66] on div "Step 4. Select when the prices should change Change prices now Change prices la…" at bounding box center [163, 68] width 263 height 130
click at [291, 62] on button "Show next month, October 2025" at bounding box center [288, 62] width 8 height 8
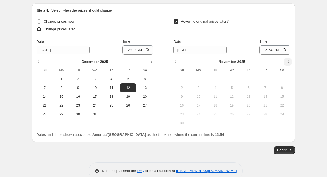
click at [291, 62] on button "Show next month, December 2025" at bounding box center [288, 62] width 8 height 8
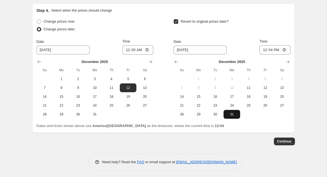
click at [231, 112] on span "31" at bounding box center [232, 114] width 12 height 4
type input "[DATE]"
click at [269, 49] on input "12:54" at bounding box center [274, 49] width 31 height 9
type input "23:59"
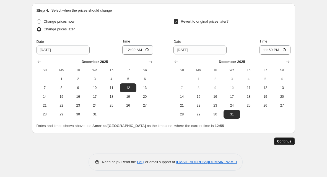
click at [287, 138] on button "Continue" at bounding box center [284, 142] width 21 height 8
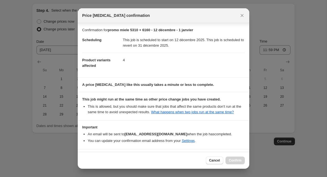
scroll to position [24, 0]
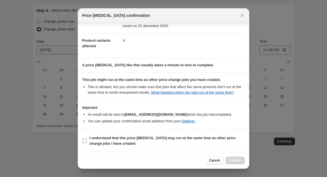
click at [184, 135] on label "I understand that this price [MEDICAL_DATA] may run at the same time as other p…" at bounding box center [163, 140] width 163 height 13
click at [87, 139] on input "I understand that this price [MEDICAL_DATA] may run at the same time as other p…" at bounding box center [84, 141] width 4 height 4
checkbox input "true"
click at [232, 159] on span "Confirm" at bounding box center [235, 160] width 13 height 4
type input "promo miele 5310 + 6160 - 12 décembre - 1 janvier"
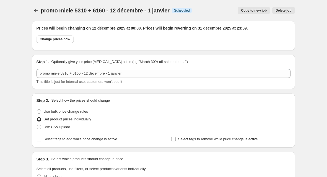
scroll to position [374, 0]
